Goal: Check status: Check status

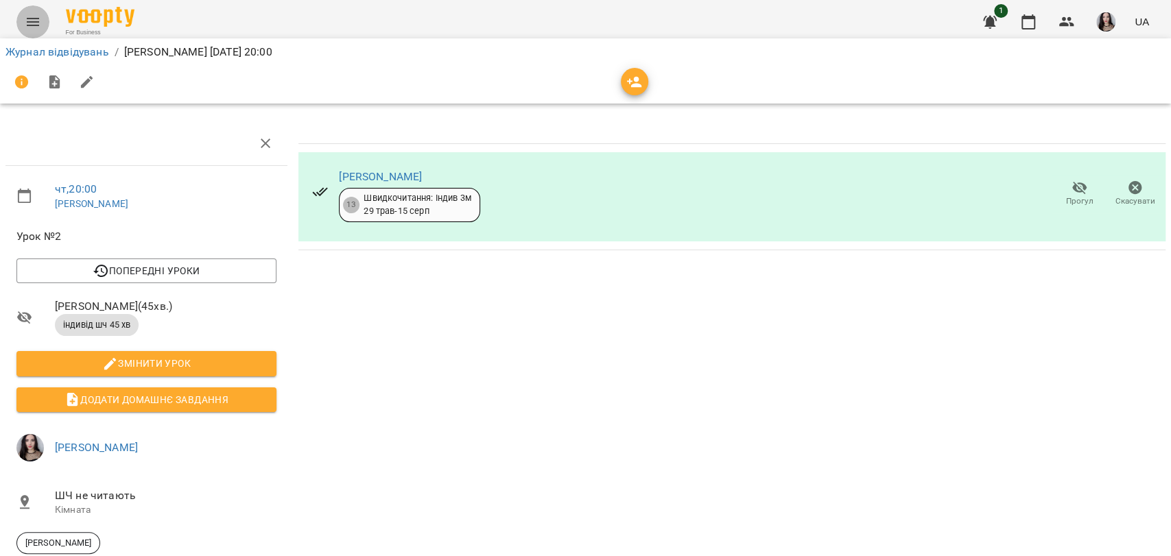
click at [22, 19] on button "Menu" at bounding box center [32, 21] width 33 height 33
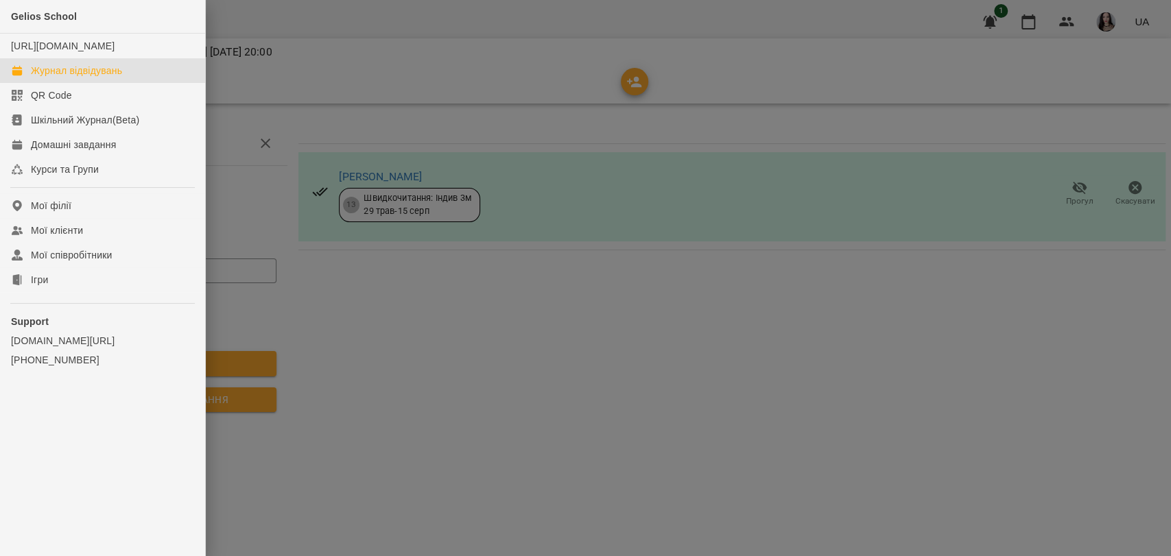
click at [99, 77] on div "Журнал відвідувань" at bounding box center [76, 71] width 91 height 14
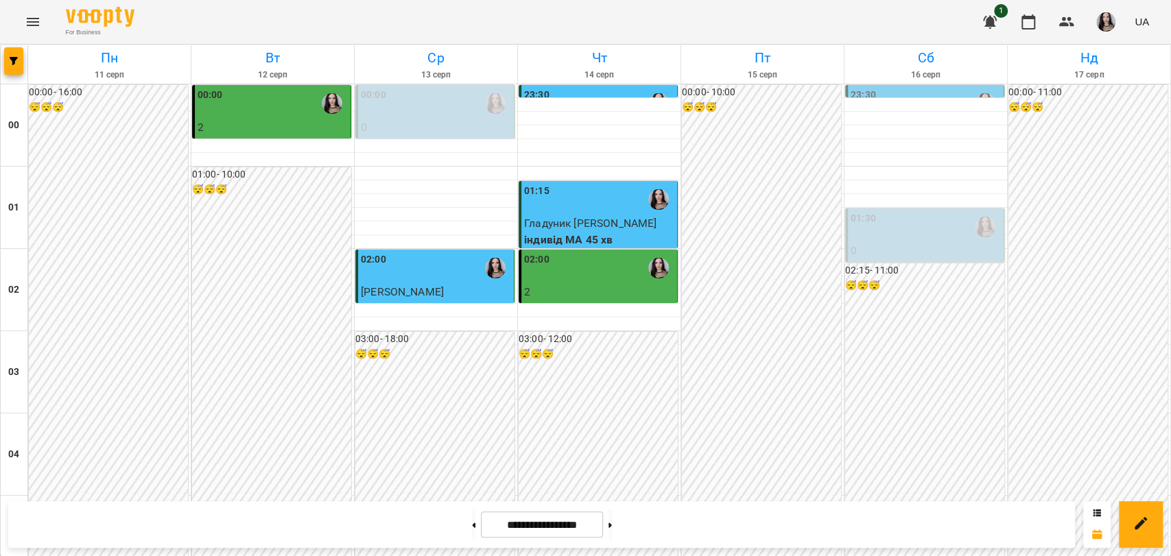
scroll to position [1040, 0]
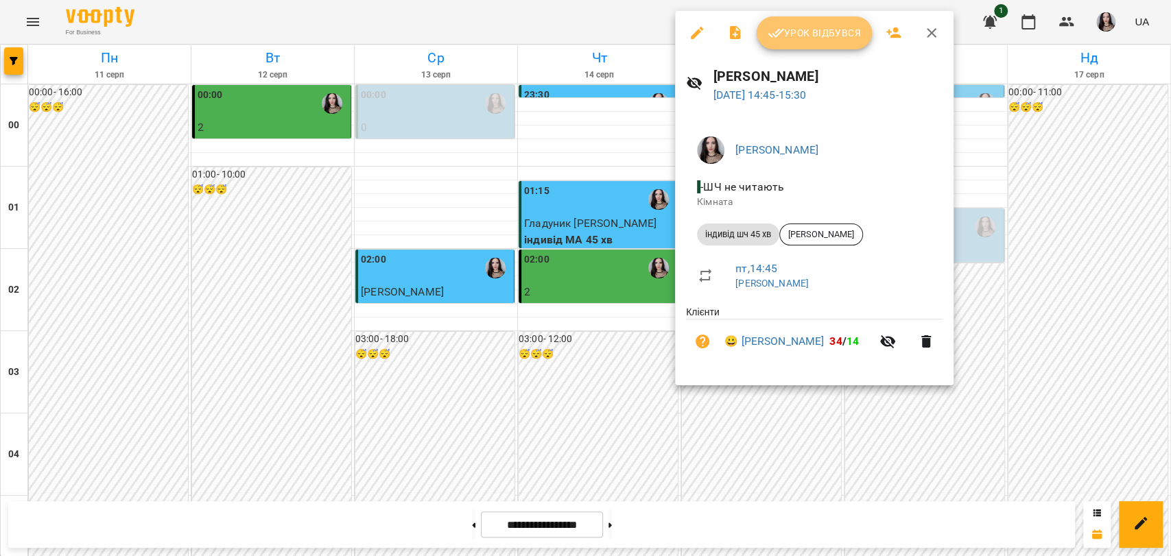
click at [805, 29] on span "Урок відбувся" at bounding box center [813, 33] width 93 height 16
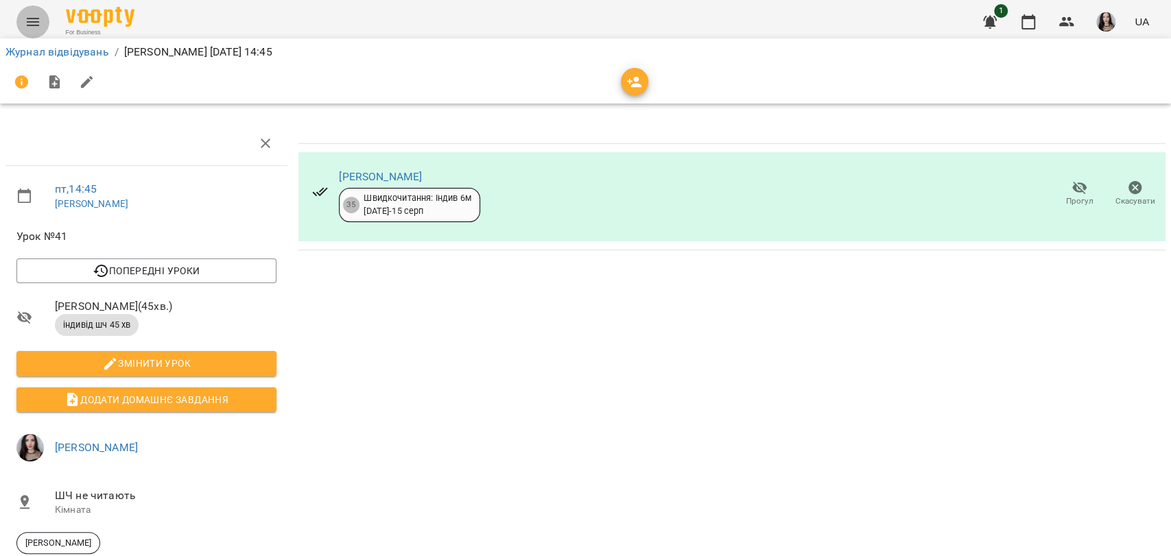
click at [34, 19] on icon "Menu" at bounding box center [33, 22] width 12 height 8
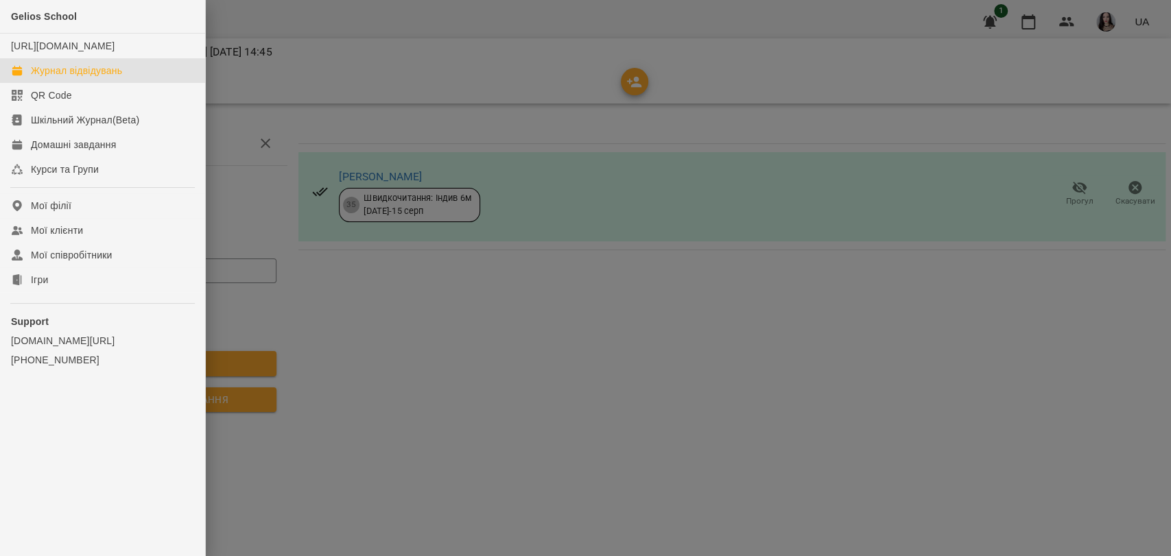
click at [85, 77] on div "Журнал відвідувань" at bounding box center [76, 71] width 91 height 14
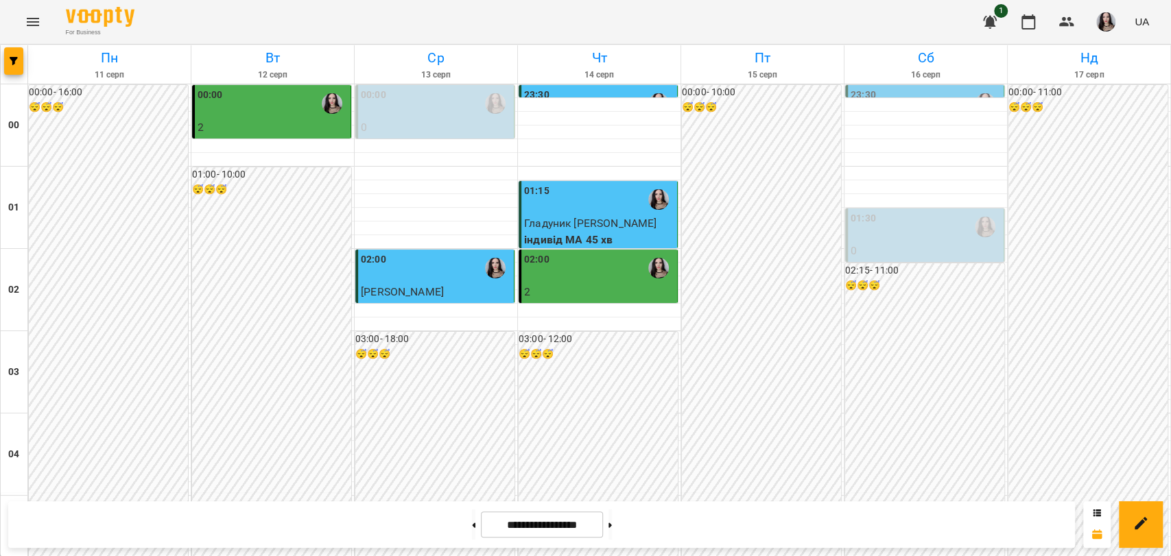
scroll to position [1565, 0]
